Goal: Information Seeking & Learning: Learn about a topic

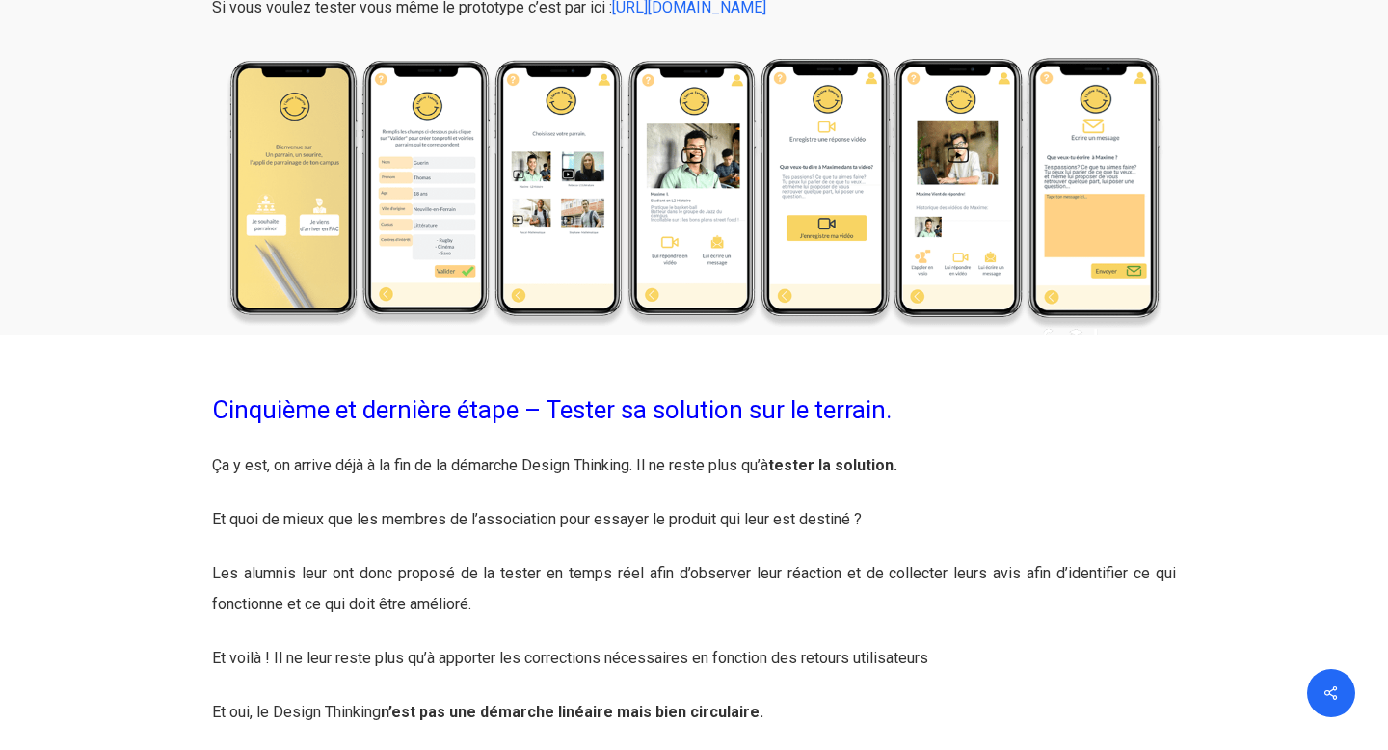
scroll to position [5793, 0]
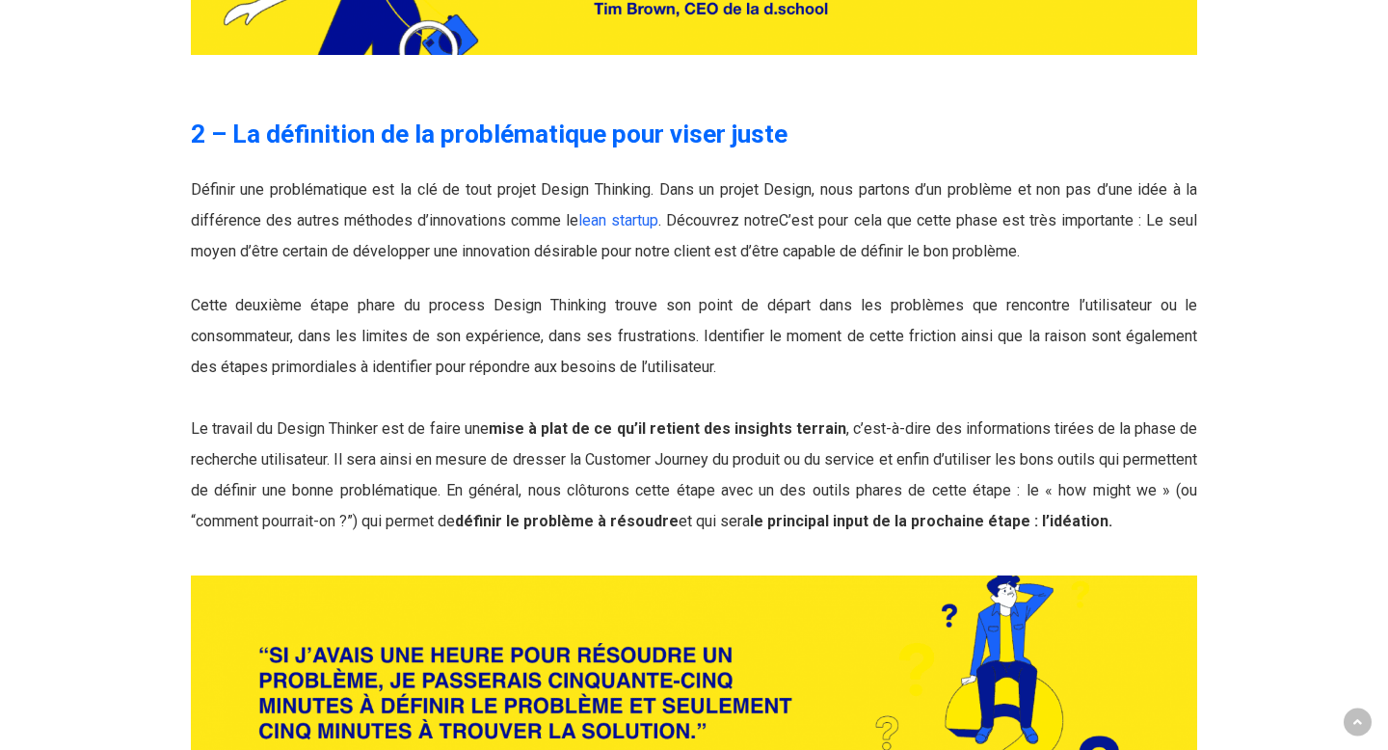
scroll to position [3328, 0]
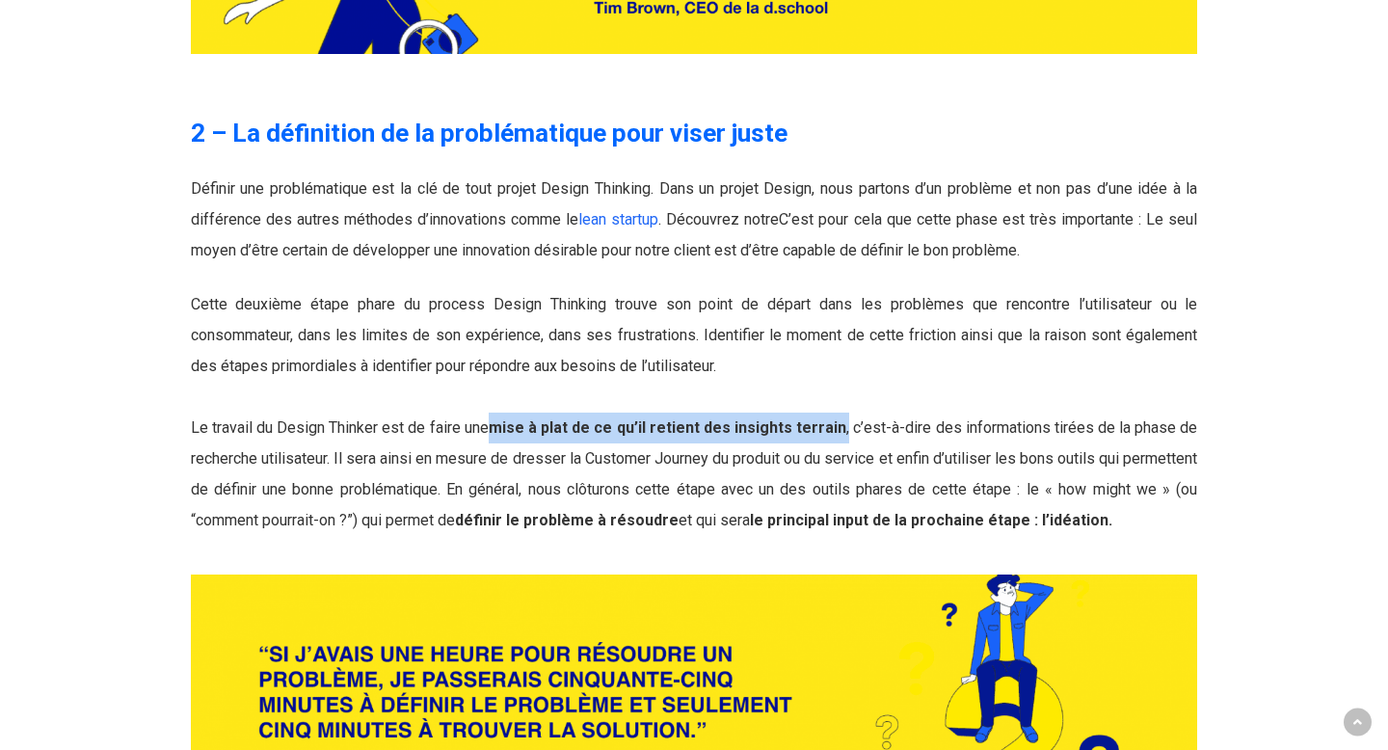
drag, startPoint x: 848, startPoint y: 339, endPoint x: 496, endPoint y: 331, distance: 352.0
click at [496, 331] on p "Cette deuxième étape phare du process Design Thinking trouve son point de dépar…" at bounding box center [694, 412] width 1007 height 247
copy span "mise à plat de ce qu’il retient des insights terrain ,"
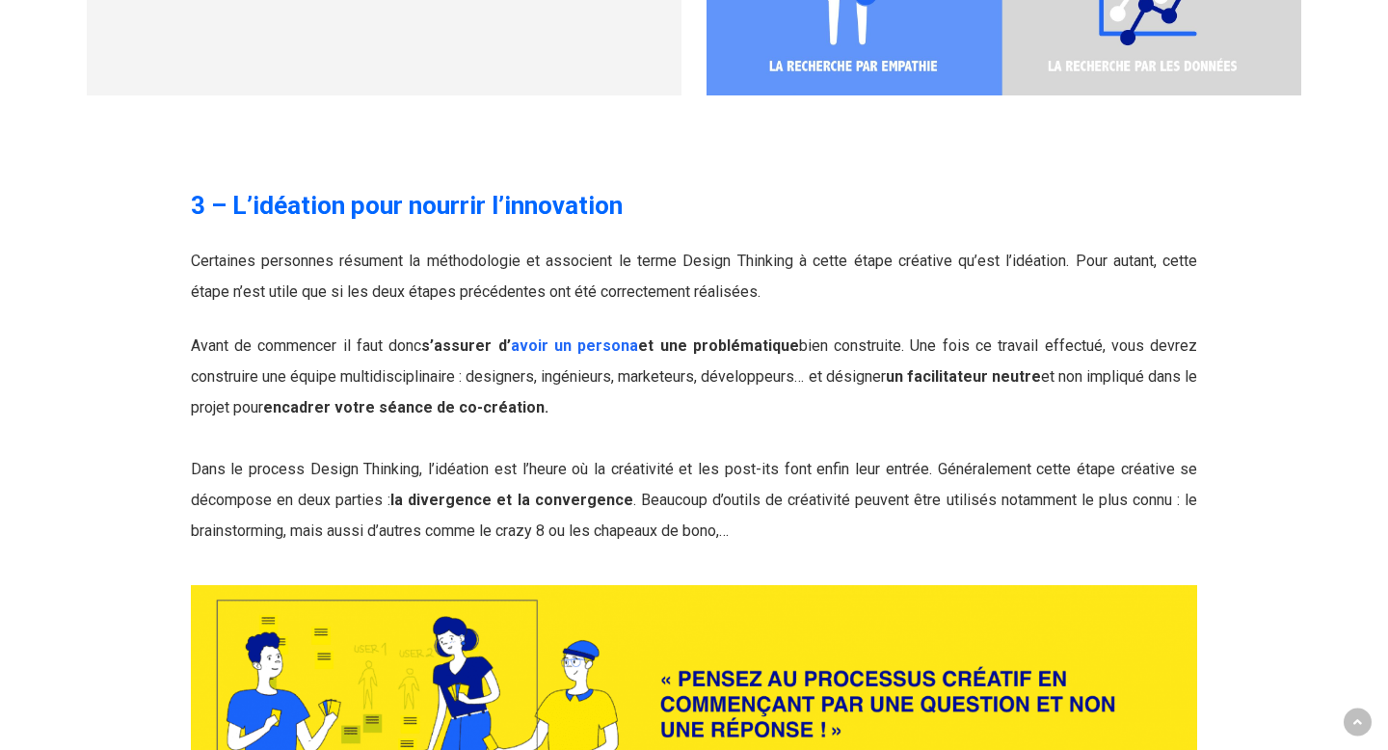
scroll to position [4772, 0]
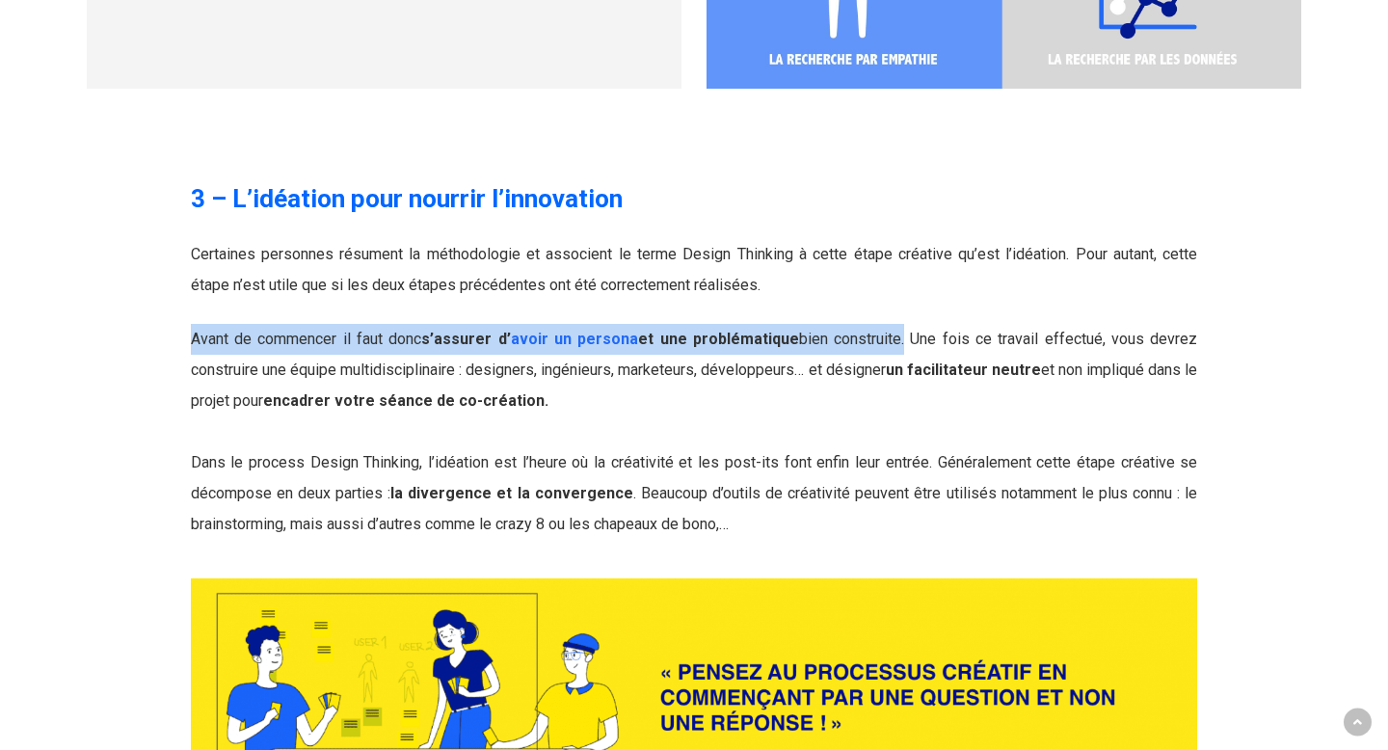
drag, startPoint x: 902, startPoint y: 253, endPoint x: 177, endPoint y: 251, distance: 724.9
copy span "Avant de commencer il faut donc s’assurer d’ avoir un persona et une problémati…"
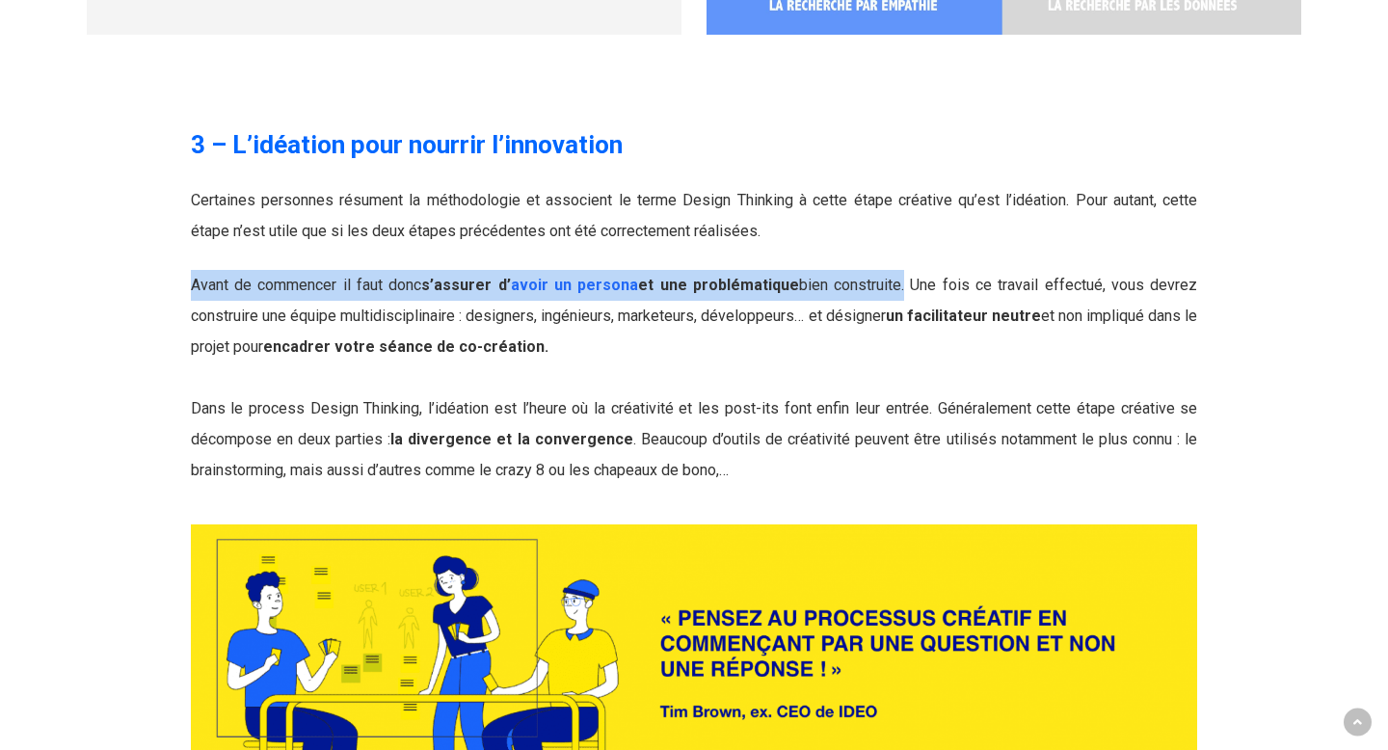
scroll to position [4832, 0]
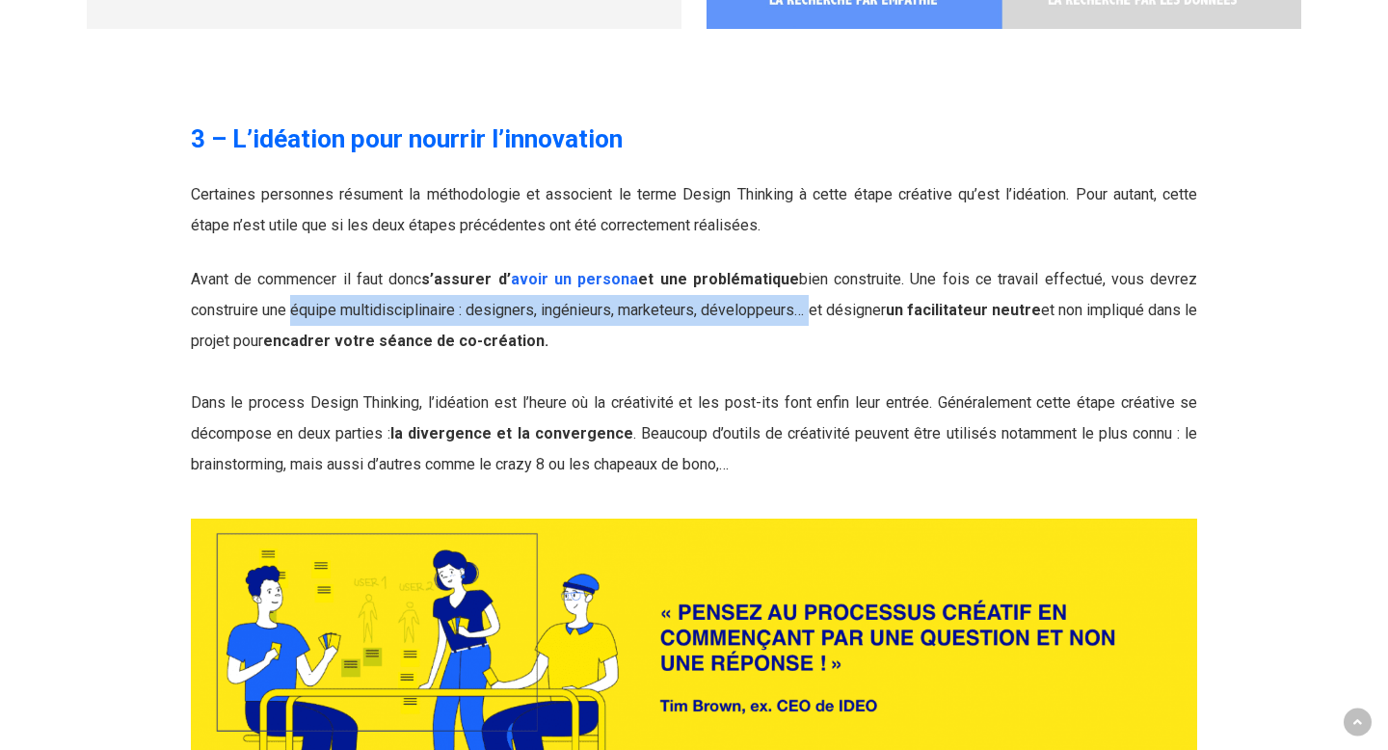
drag, startPoint x: 291, startPoint y: 221, endPoint x: 814, endPoint y: 222, distance: 522.5
click at [814, 270] on span "Avant de commencer il faut donc s’assurer d’ avoir un persona et une problémati…" at bounding box center [694, 310] width 1007 height 80
copy span "équipe multidisciplinaire : designers, ingénieurs, marketeurs, développeurs…"
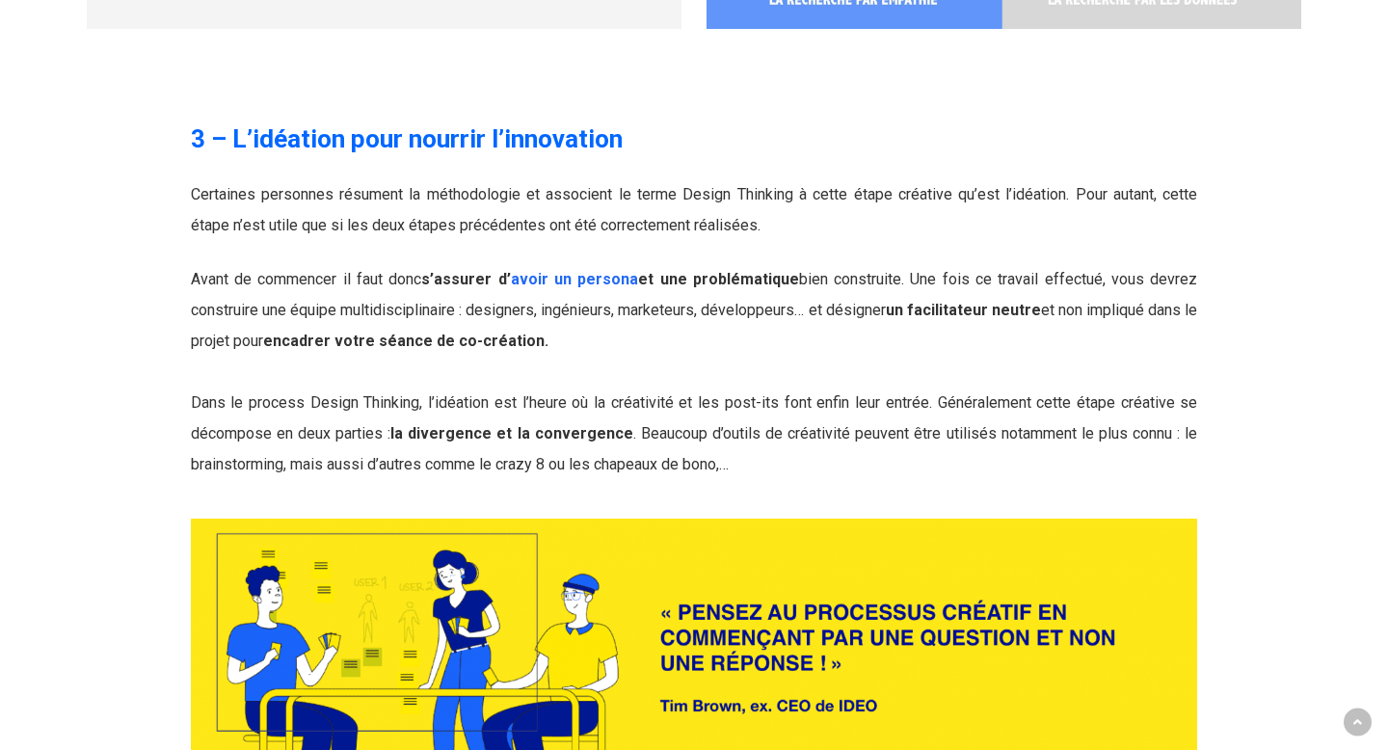
click at [628, 264] on p "Avant de commencer il faut donc s’assurer d’ avoir un persona et une problémati…" at bounding box center [694, 372] width 1007 height 216
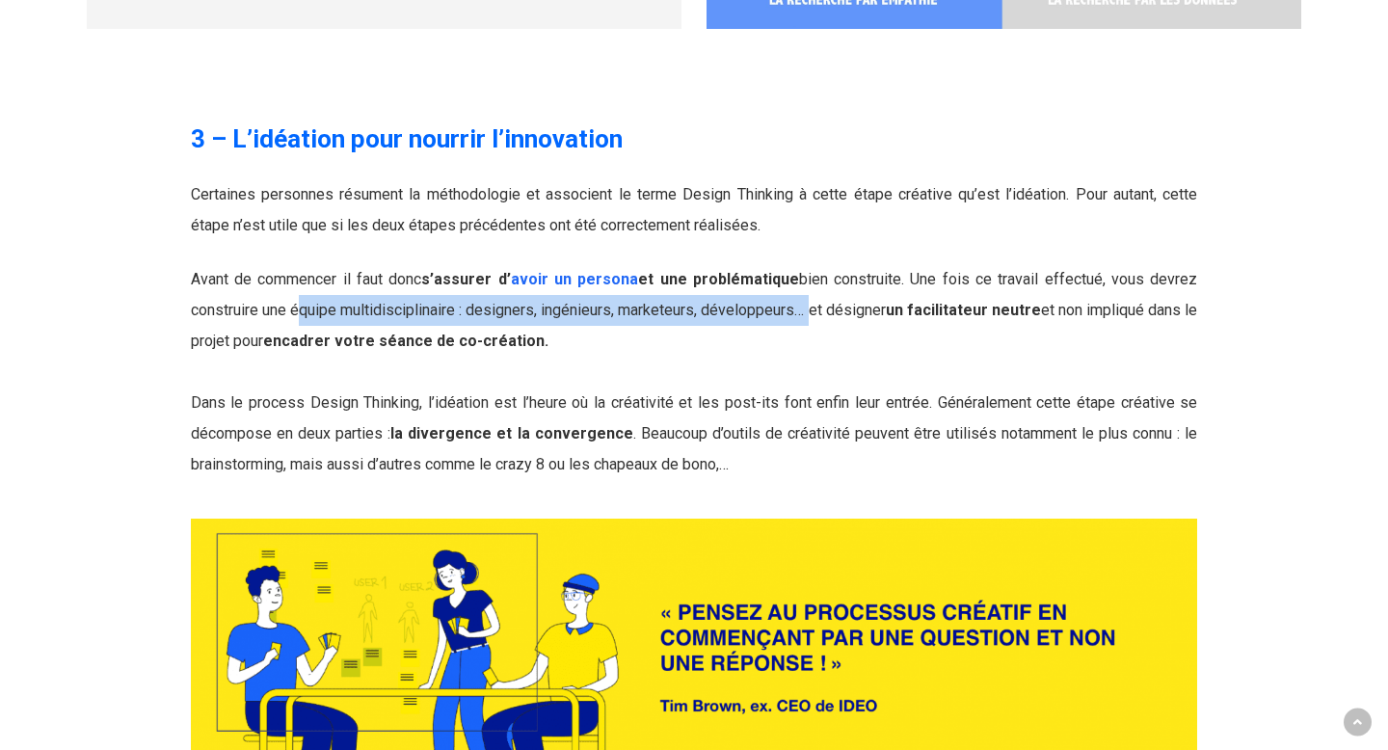
drag, startPoint x: 294, startPoint y: 226, endPoint x: 815, endPoint y: 228, distance: 520.6
click at [815, 270] on span "Avant de commencer il faut donc s’assurer d’ avoir un persona et une problémati…" at bounding box center [694, 310] width 1007 height 80
copy span "équipe multidisciplinaire : designers, ingénieurs, marketeurs, développeurs…"
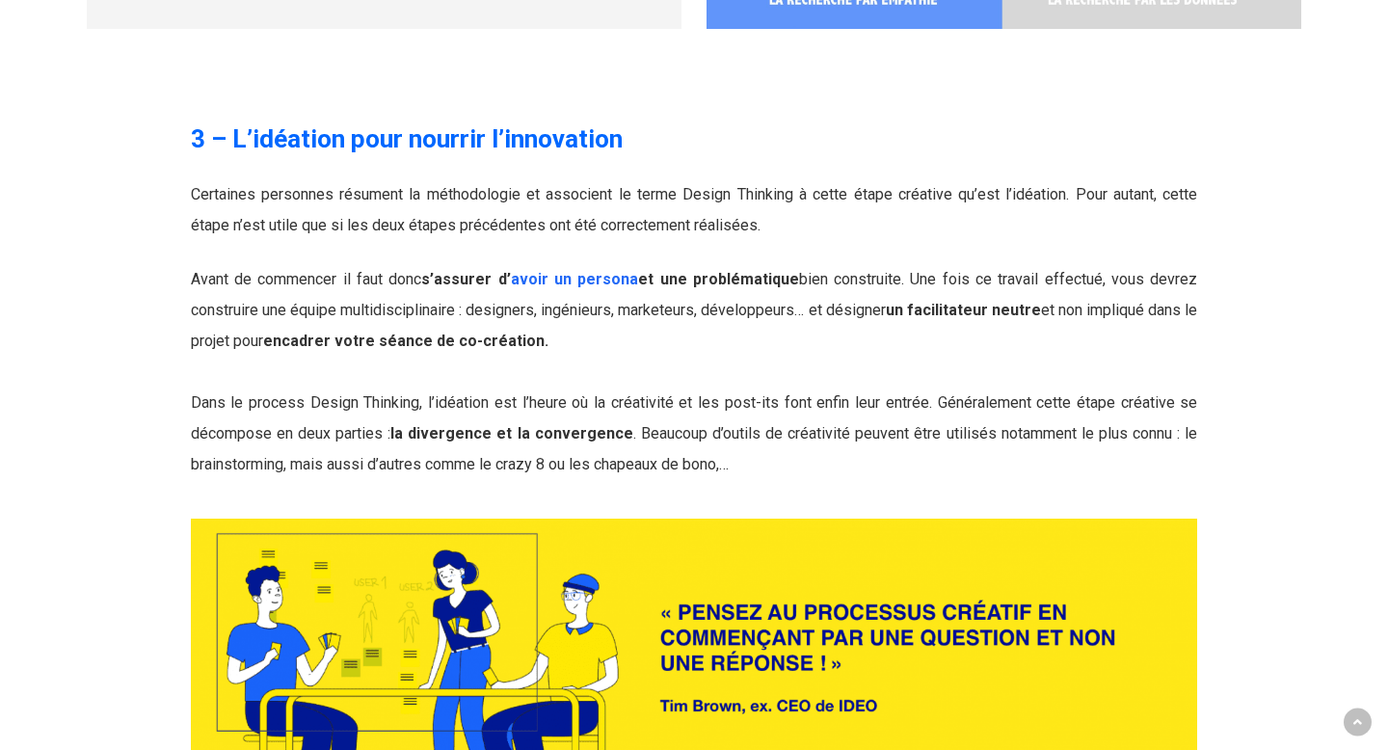
click at [638, 264] on p "Avant de commencer il faut donc s’assurer d’ avoir un persona et une problémati…" at bounding box center [694, 372] width 1007 height 216
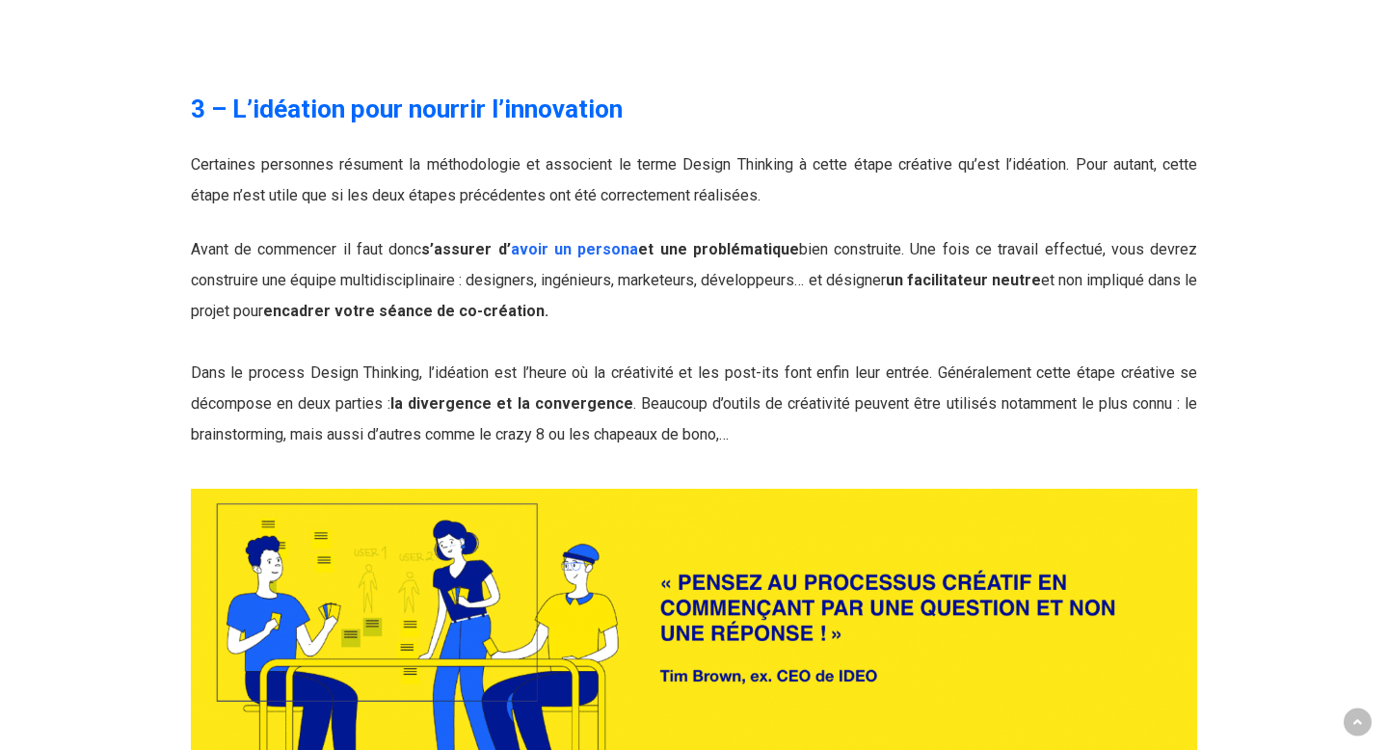
scroll to position [4864, 0]
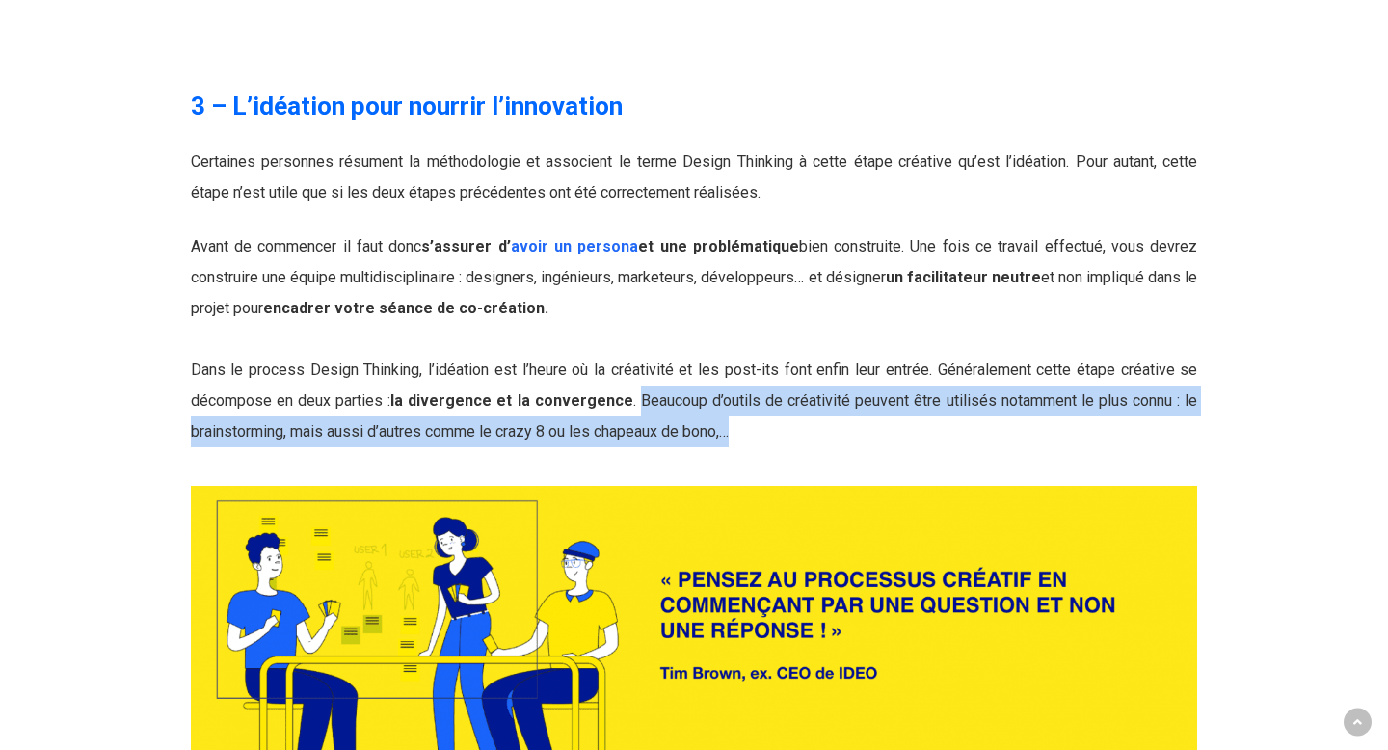
drag, startPoint x: 630, startPoint y: 318, endPoint x: 766, endPoint y: 362, distance: 143.9
click at [766, 362] on div "3 – L’idéation pour nourrir l’innovation Certaines personnes résument la méthod…" at bounding box center [694, 511] width 1007 height 845
copy div "Beaucoup d’outils de créativité peuvent être utilisés notamment le plus connu :…"
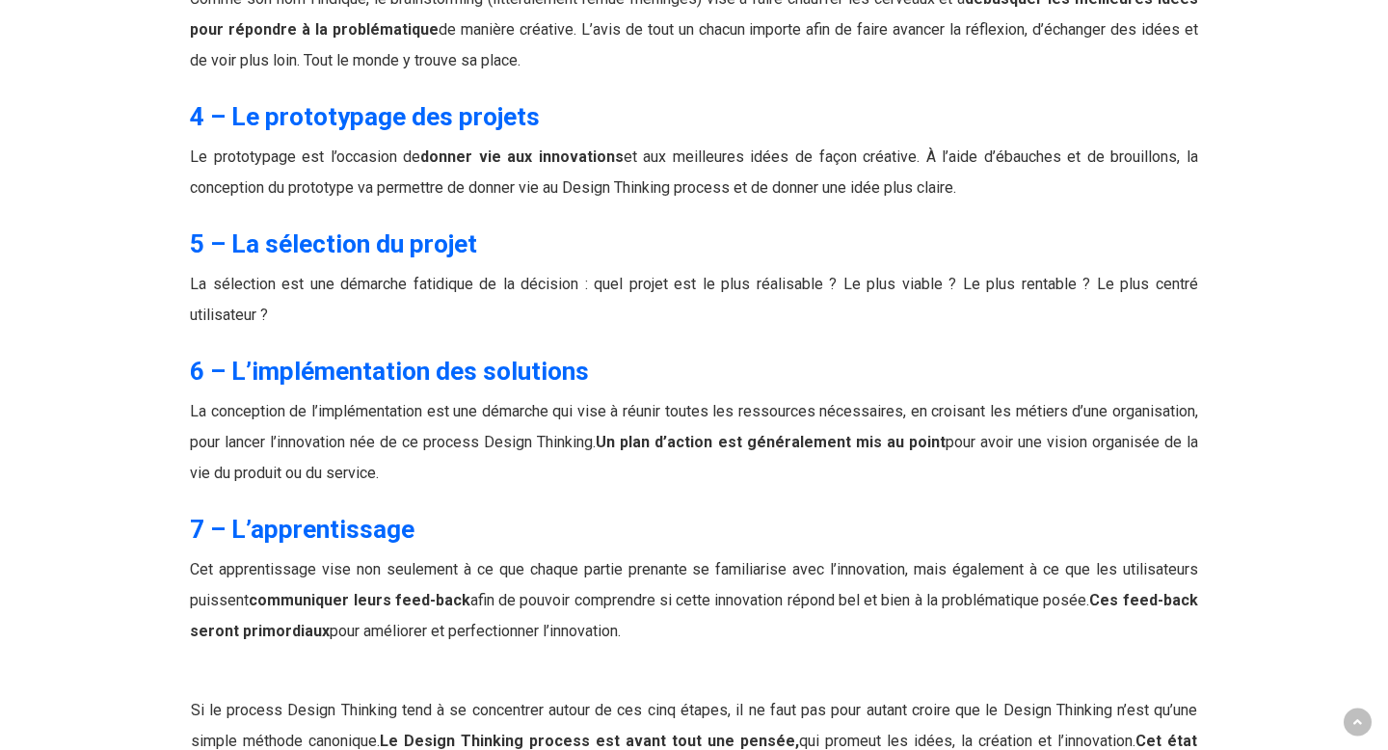
scroll to position [8043, 0]
